Goal: Task Accomplishment & Management: Use online tool/utility

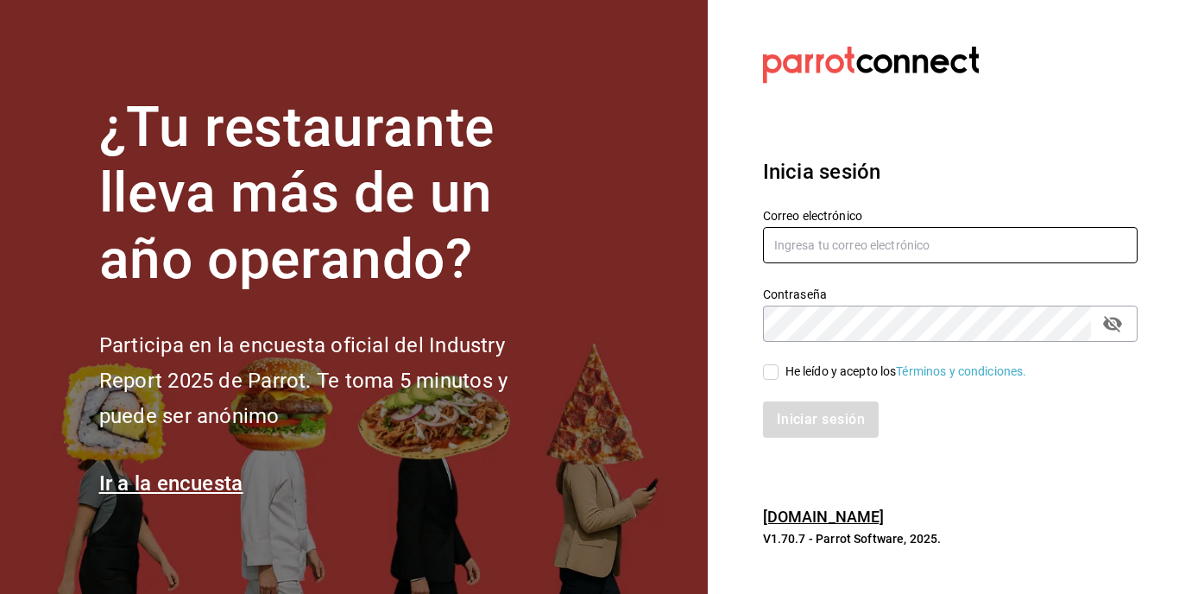
type input "eduardo_lucio_96@outlook.com"
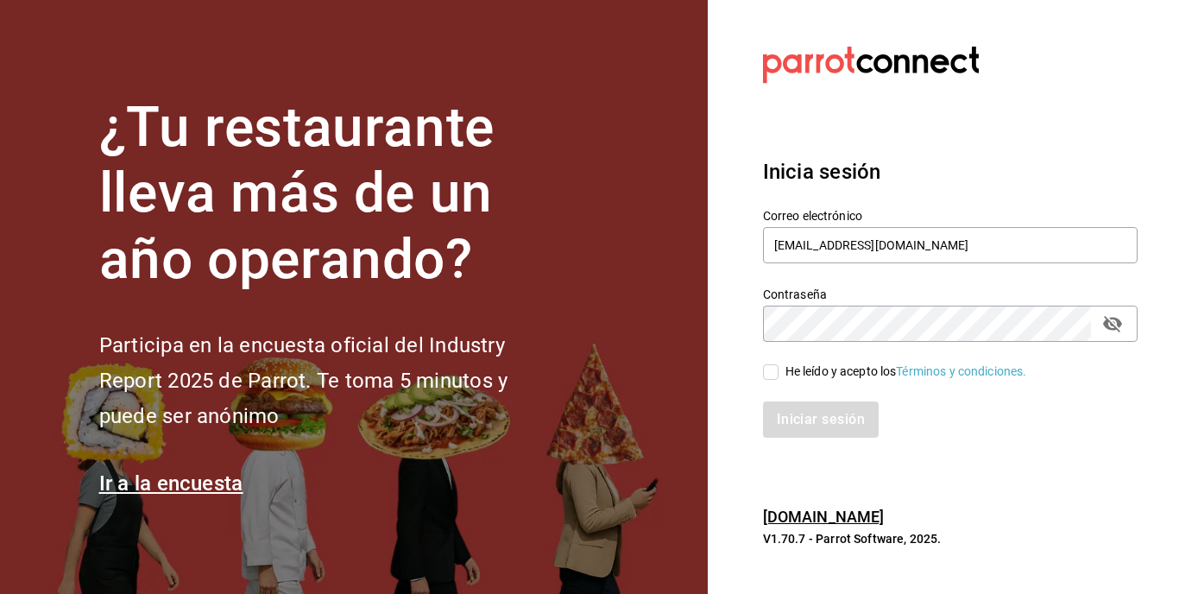
click at [769, 377] on input "He leído y acepto los Términos y condiciones." at bounding box center [771, 372] width 16 height 16
checkbox input "true"
click at [822, 429] on button "Iniciar sesión" at bounding box center [821, 419] width 117 height 36
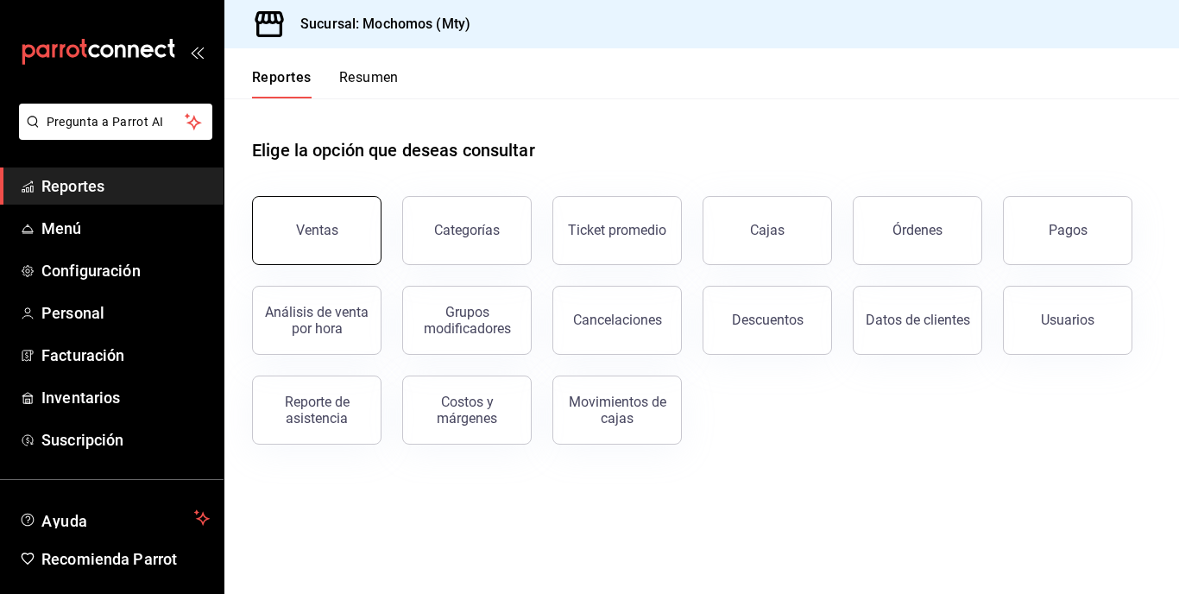
click at [320, 215] on button "Ventas" at bounding box center [316, 230] width 129 height 69
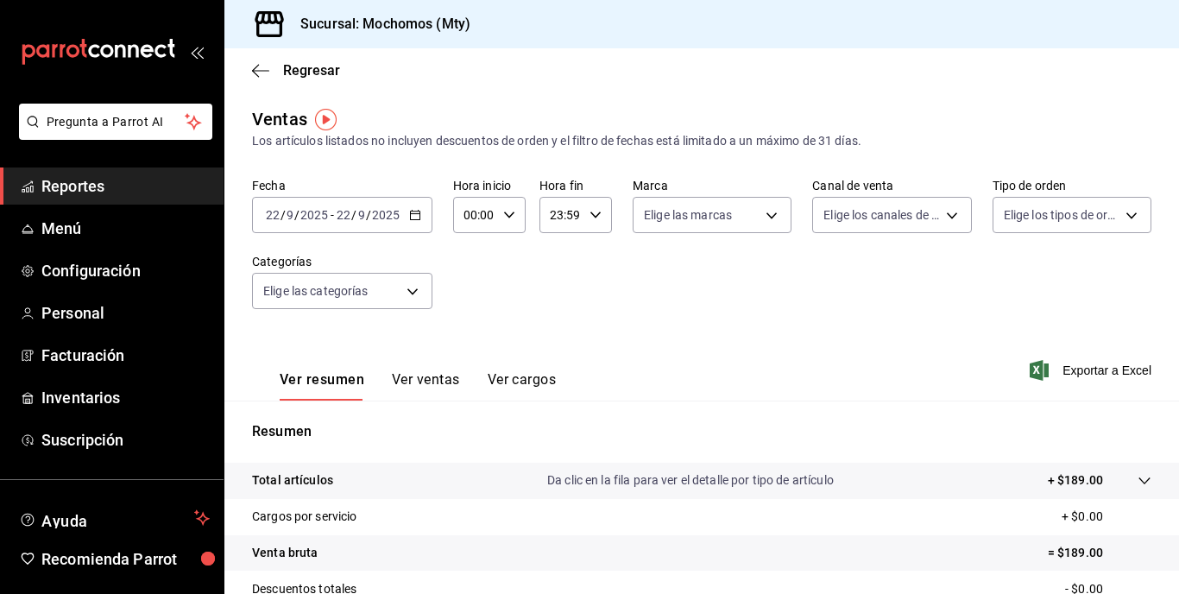
click at [368, 215] on span "/" at bounding box center [368, 215] width 5 height 14
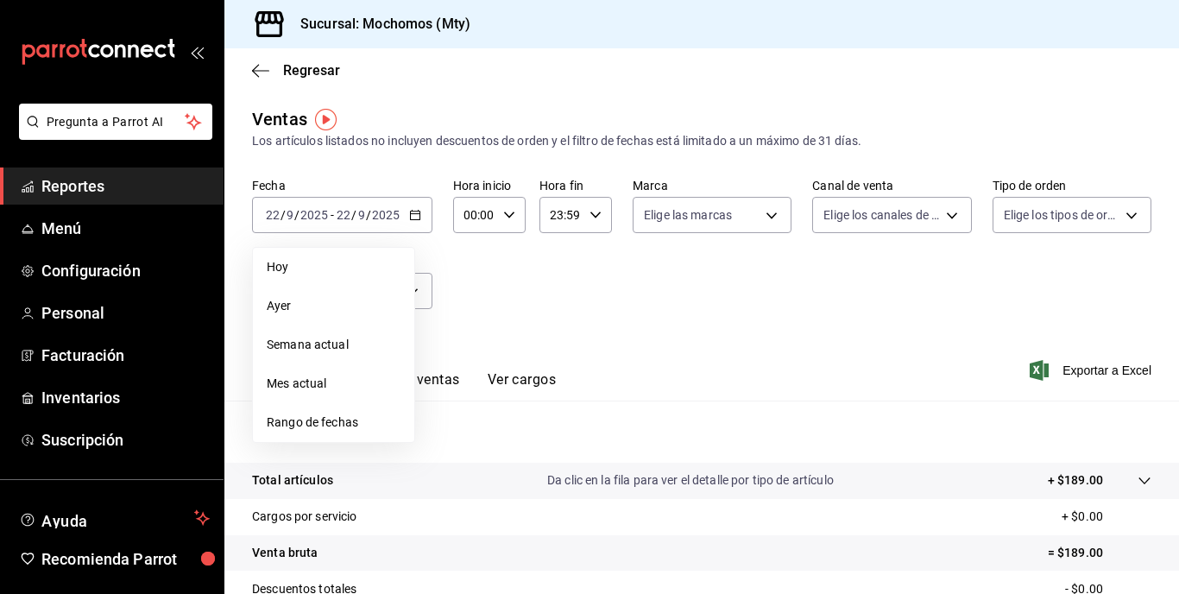
click at [281, 314] on span "Ayer" at bounding box center [334, 306] width 134 height 18
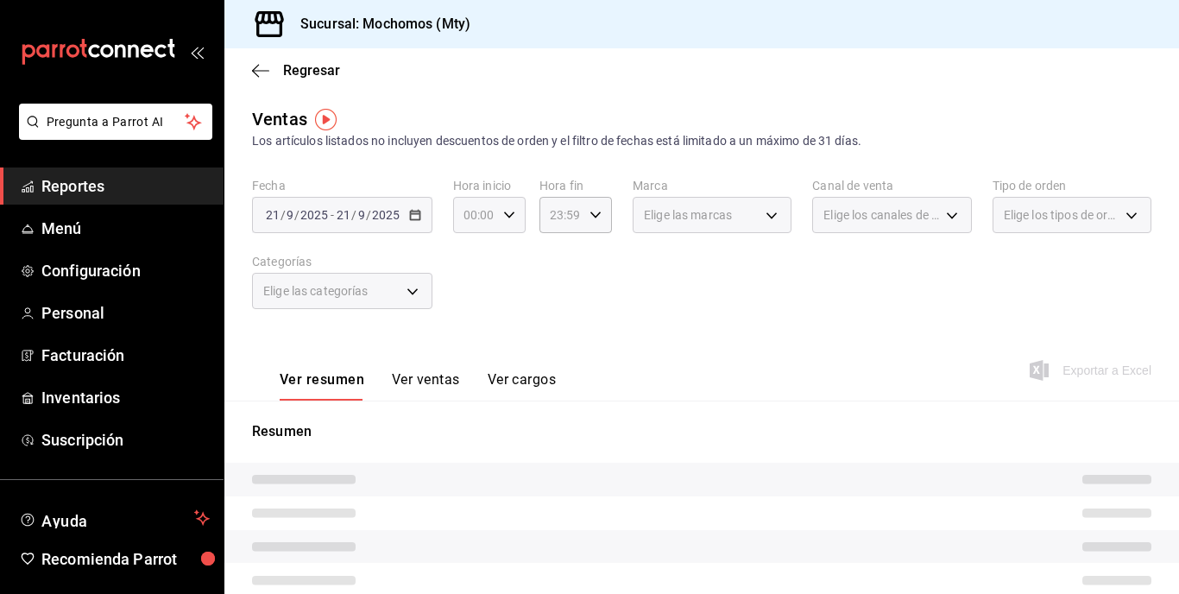
click at [495, 217] on div "00:00 Hora inicio" at bounding box center [489, 215] width 72 height 36
click at [464, 304] on button "05" at bounding box center [470, 316] width 28 height 35
type input "05:00"
click at [672, 296] on div at bounding box center [589, 297] width 1179 height 594
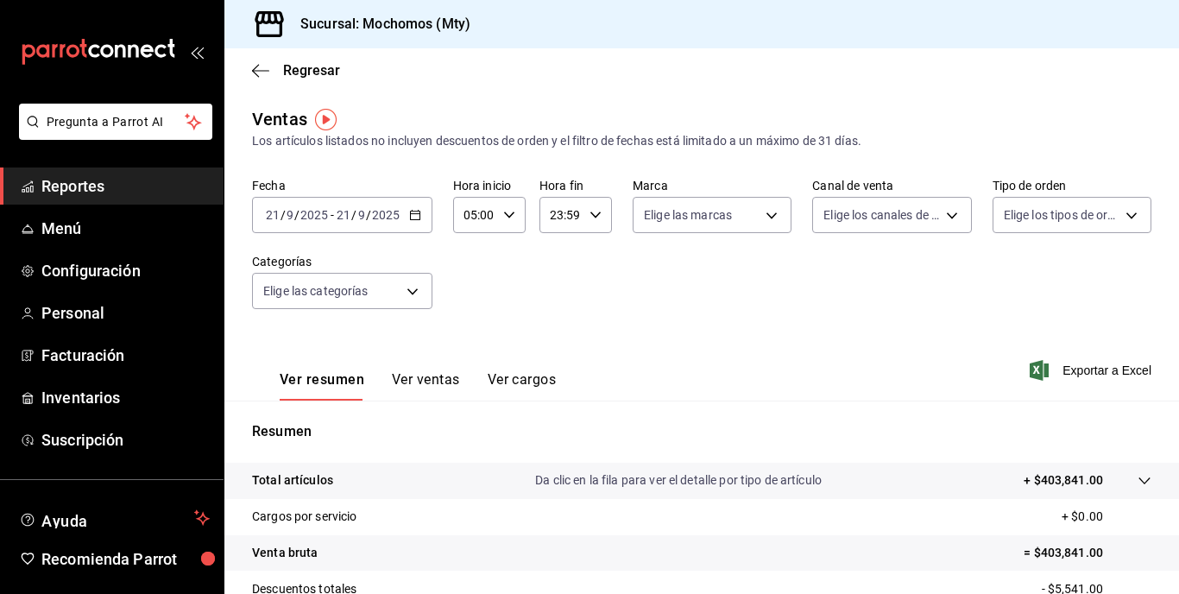
click at [572, 205] on input "23:59" at bounding box center [560, 215] width 43 height 35
click at [367, 214] on div at bounding box center [589, 297] width 1179 height 594
click at [367, 214] on span "/" at bounding box center [368, 215] width 5 height 14
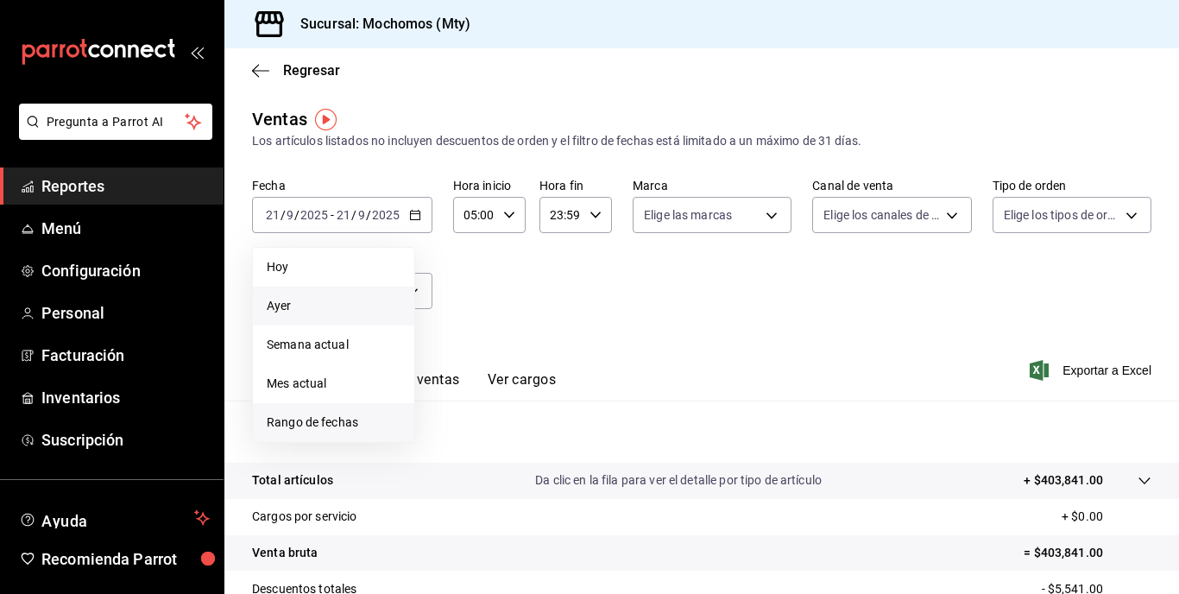
click at [347, 419] on span "Rango de fechas" at bounding box center [334, 422] width 134 height 18
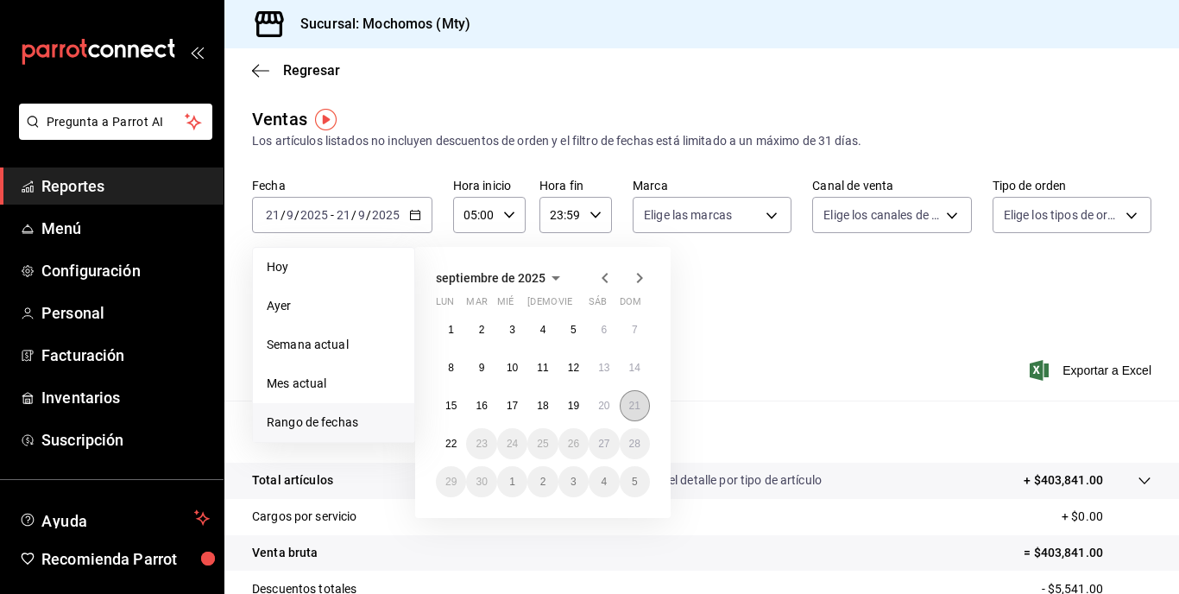
click at [632, 407] on abbr "21" at bounding box center [634, 406] width 11 height 12
click at [450, 455] on button "22" at bounding box center [451, 443] width 30 height 31
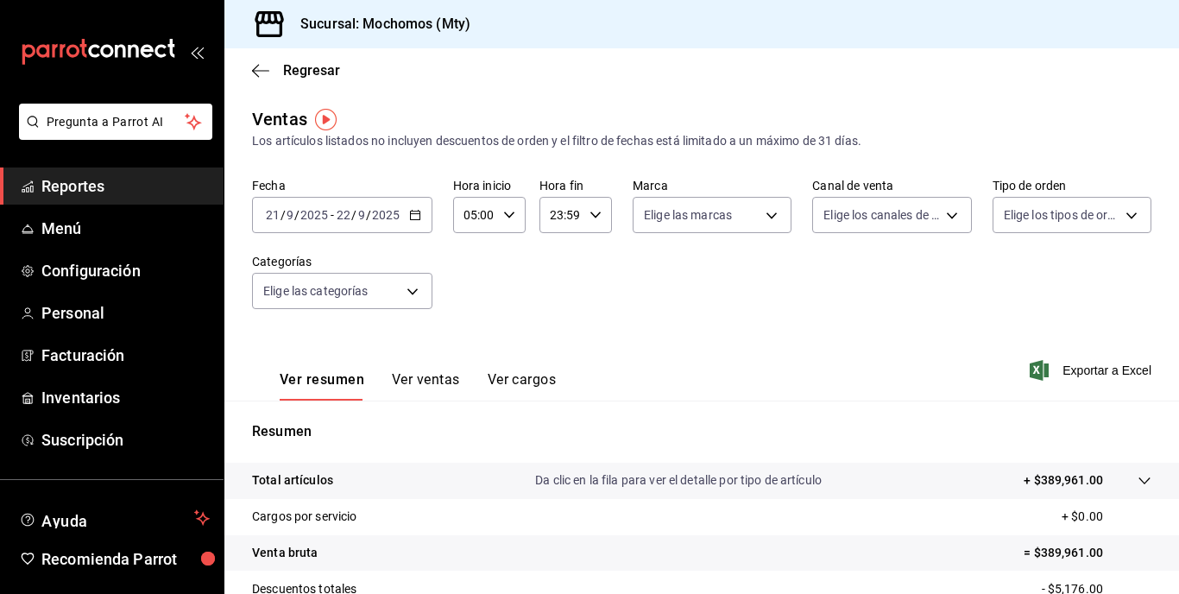
click at [582, 214] on div "23:59 Hora fin" at bounding box center [575, 215] width 72 height 36
click at [551, 302] on span "05" at bounding box center [555, 308] width 8 height 14
type input "05:59"
click at [742, 255] on div at bounding box center [589, 297] width 1179 height 594
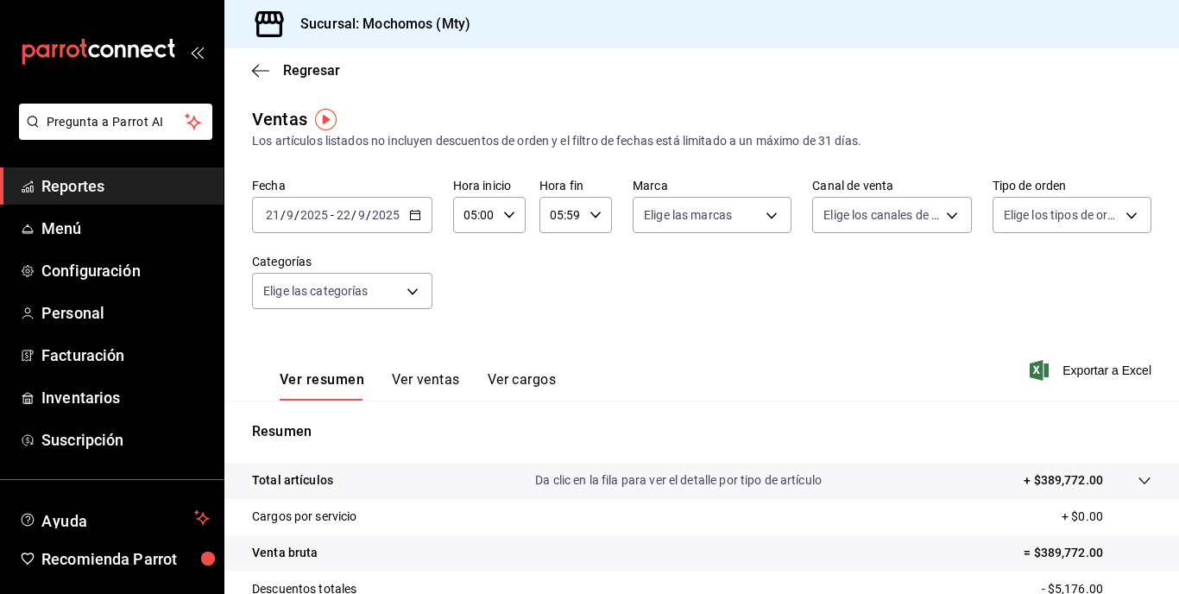
click at [1027, 495] on tr "Total artículos Da clic en la fila para ver el detalle por tipo de artículo + $…" at bounding box center [701, 481] width 954 height 36
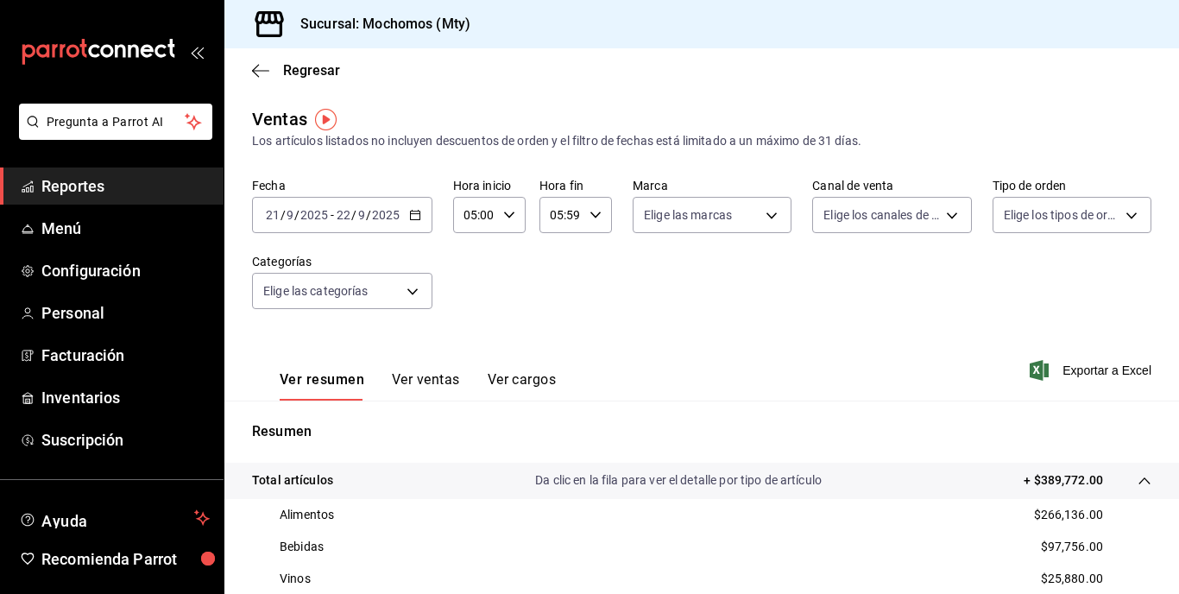
click at [389, 198] on div "[DATE] [DATE] - [DATE] [DATE]" at bounding box center [342, 215] width 180 height 36
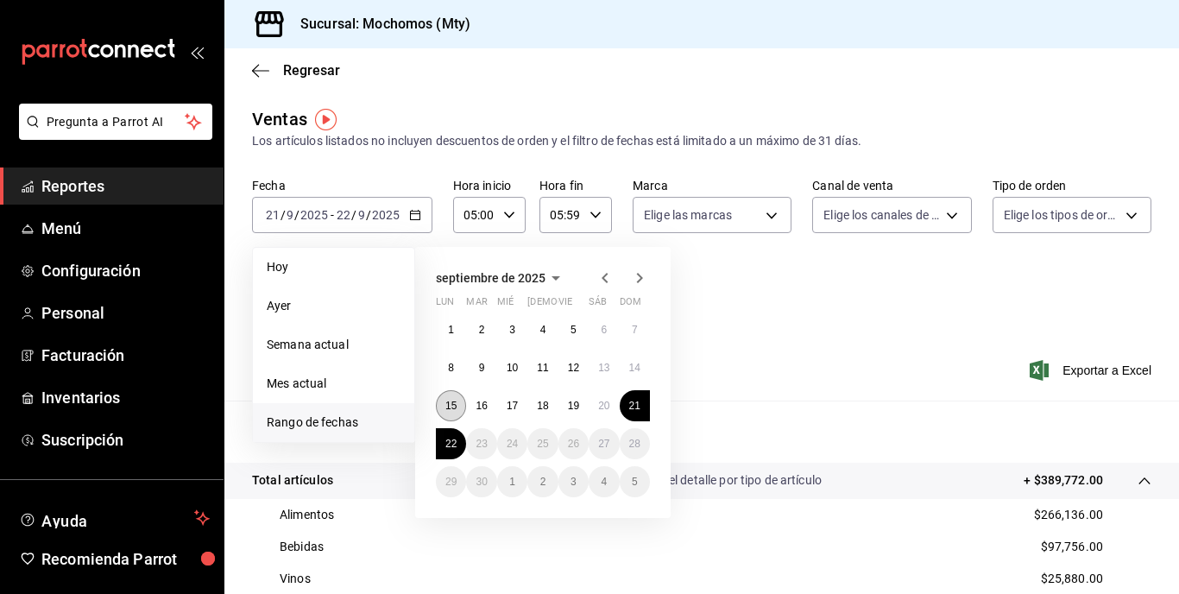
click at [455, 411] on abbr "15" at bounding box center [450, 406] width 11 height 12
click at [446, 446] on abbr "22" at bounding box center [450, 444] width 11 height 12
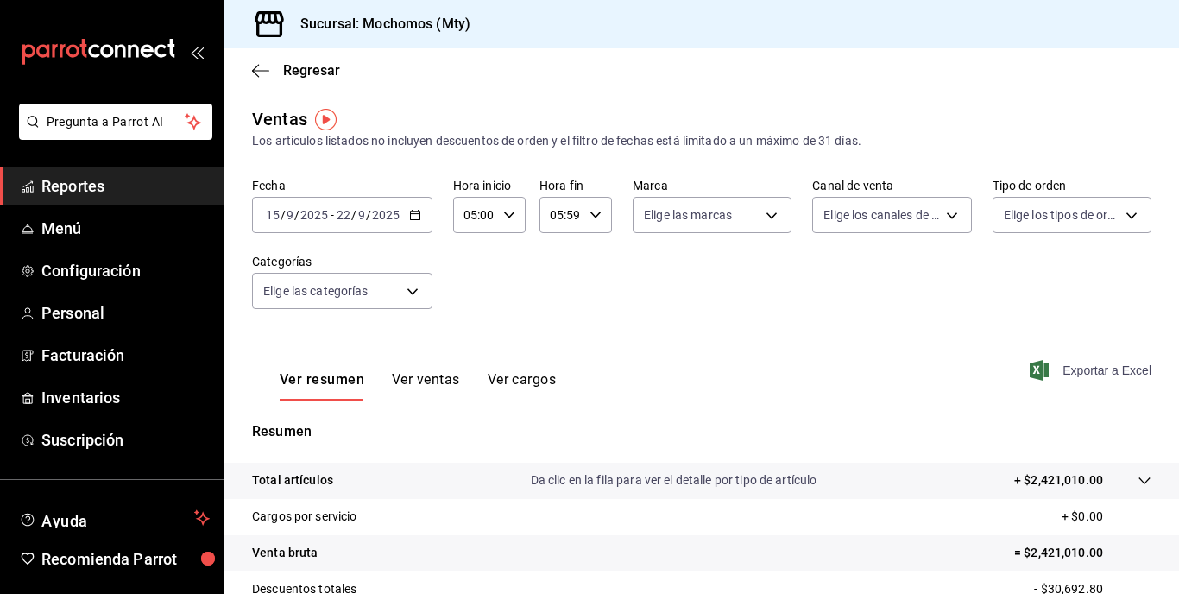
click at [1060, 374] on span "Exportar a Excel" at bounding box center [1092, 370] width 118 height 21
